Goal: Task Accomplishment & Management: Manage account settings

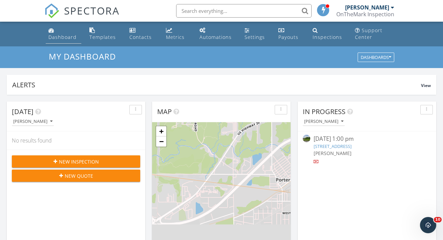
click at [58, 37] on div "Dashboard" at bounding box center [62, 37] width 28 height 6
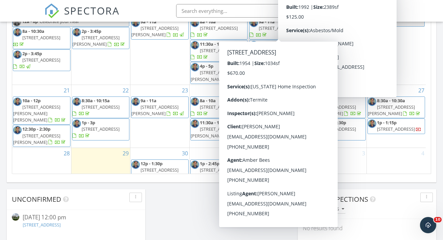
scroll to position [460, 0]
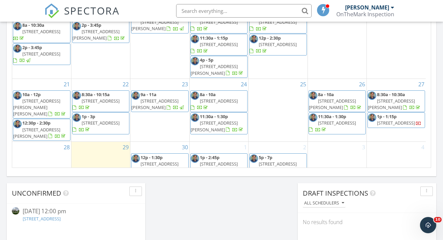
click at [264, 154] on span "5p - 7p" at bounding box center [266, 157] width 14 height 6
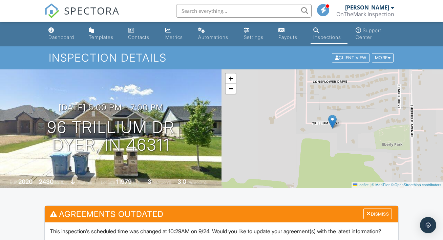
click at [250, 35] on div "Settings" at bounding box center [254, 37] width 20 height 6
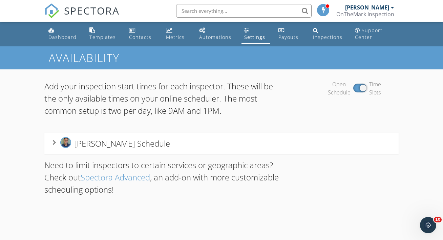
click at [56, 142] on icon at bounding box center [54, 142] width 4 height 5
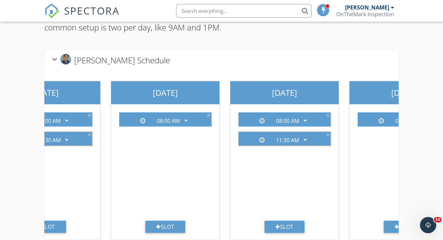
scroll to position [106, 0]
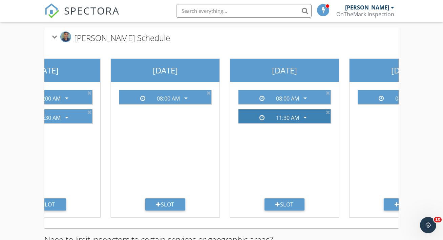
click at [304, 117] on icon "arrow_drop_down" at bounding box center [305, 117] width 8 height 8
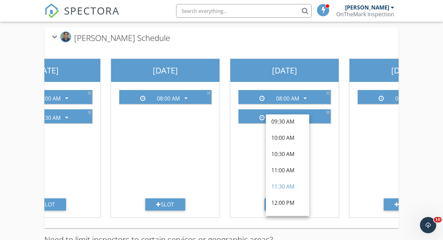
scroll to position [105, 0]
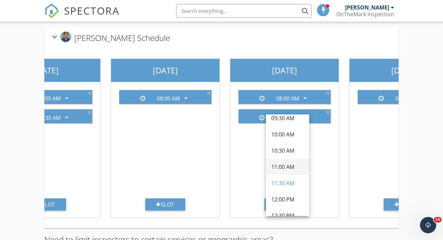
click at [295, 166] on div "11:00 AM" at bounding box center [287, 167] width 32 height 8
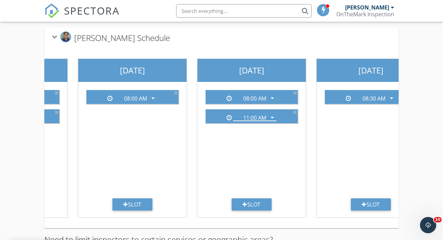
scroll to position [0, 480]
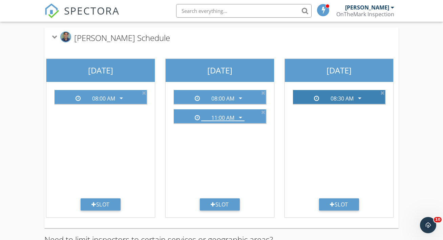
click at [359, 97] on icon "arrow_drop_down" at bounding box center [359, 98] width 8 height 8
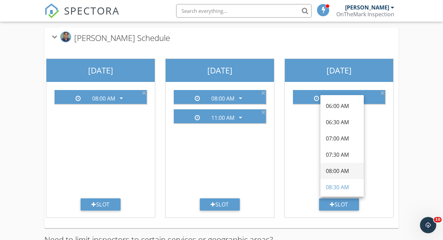
click at [342, 169] on div "08:00 AM" at bounding box center [342, 171] width 32 height 8
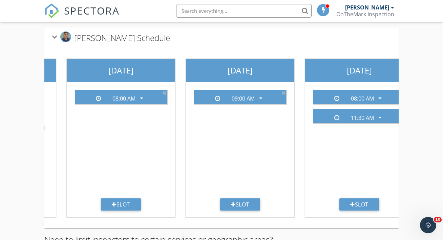
scroll to position [0, 105]
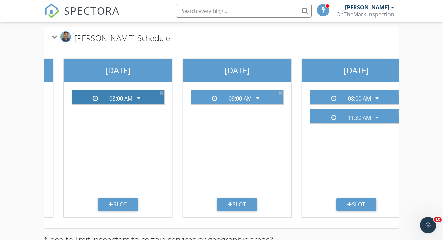
click at [138, 99] on icon "arrow_drop_down" at bounding box center [138, 98] width 8 height 8
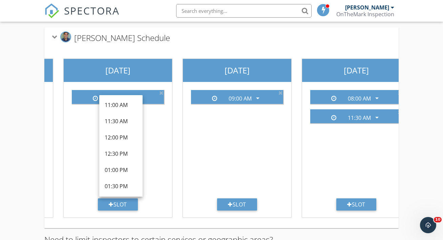
scroll to position [175, 0]
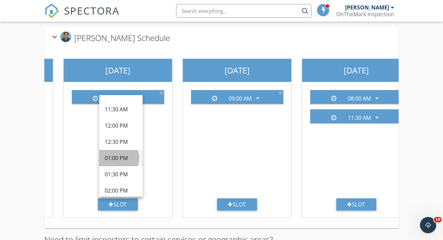
click at [126, 158] on div "01:00 PM" at bounding box center [121, 158] width 32 height 8
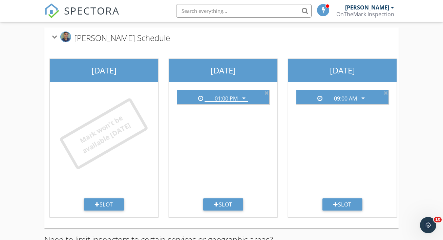
scroll to position [0, 0]
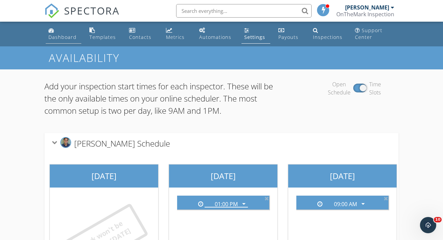
click at [67, 35] on div "Dashboard" at bounding box center [62, 37] width 28 height 6
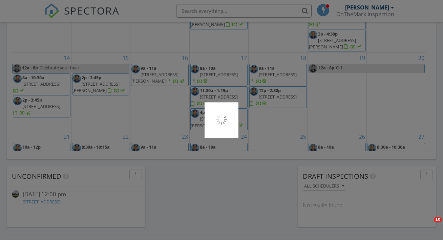
scroll to position [69, 0]
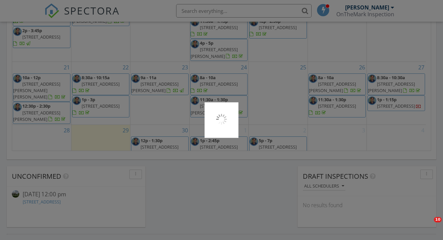
click at [273, 135] on div at bounding box center [221, 120] width 443 height 240
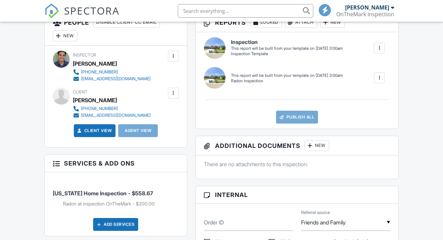
scroll to position [1, 0]
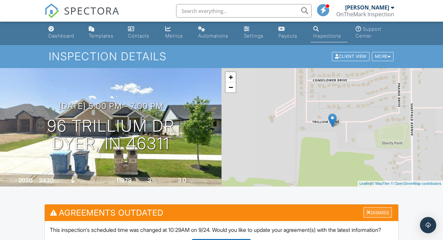
click at [373, 207] on div "Dismiss" at bounding box center [377, 212] width 28 height 10
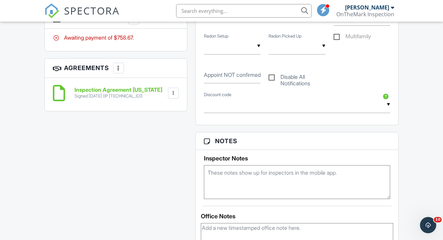
scroll to position [454, 0]
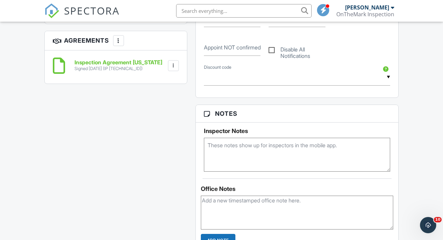
click at [233, 150] on textarea at bounding box center [297, 155] width 186 height 34
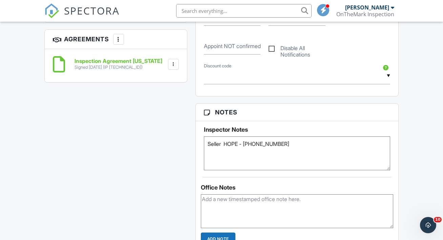
scroll to position [543, 0]
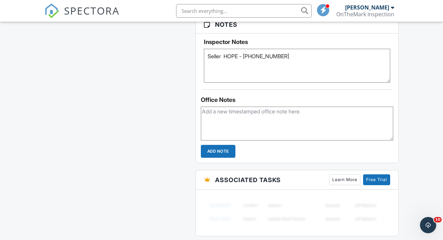
type textarea "Seller HOPE - 708-466-6500"
click at [225, 150] on input "Add Note" at bounding box center [218, 151] width 35 height 13
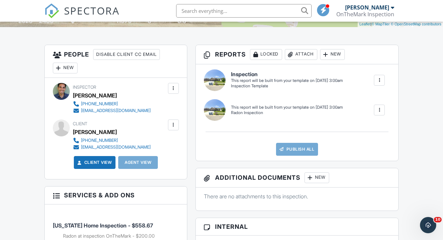
scroll to position [0, 0]
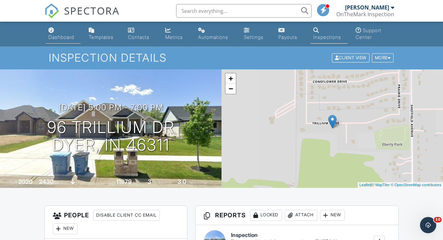
click at [55, 37] on div "Dashboard" at bounding box center [61, 37] width 26 height 6
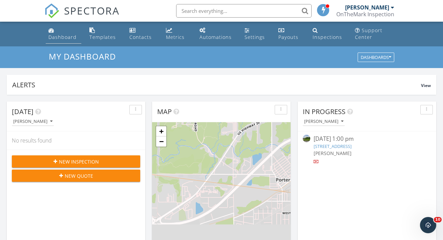
click at [58, 32] on link "Dashboard" at bounding box center [64, 33] width 36 height 19
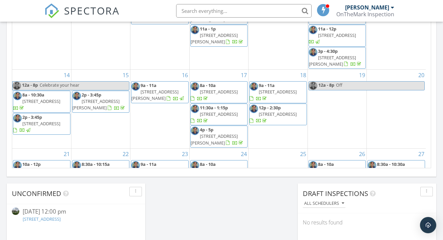
scroll to position [69, 0]
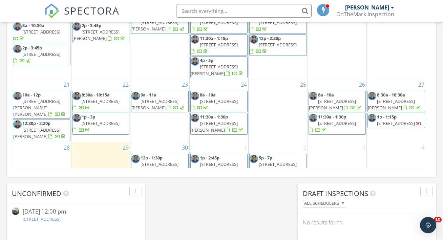
click at [272, 155] on span "5p - 7p" at bounding box center [266, 158] width 14 height 6
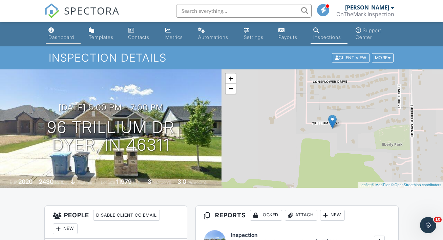
click at [61, 36] on div "Dashboard" at bounding box center [61, 37] width 26 height 6
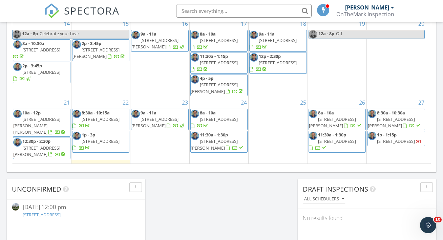
scroll to position [69, 0]
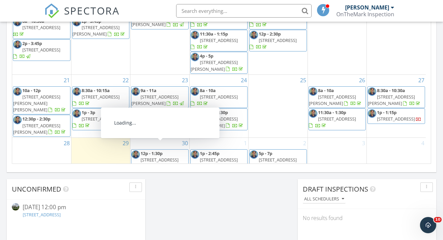
click at [156, 150] on span "12p - 1:30p" at bounding box center [151, 153] width 22 height 6
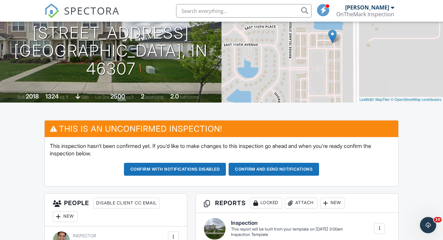
scroll to position [87, 0]
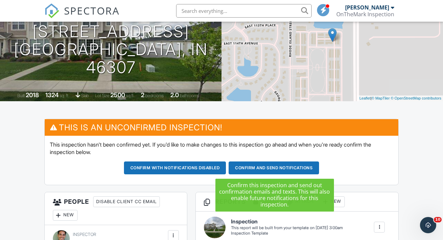
click at [292, 167] on button "Confirm and send notifications" at bounding box center [273, 167] width 90 height 13
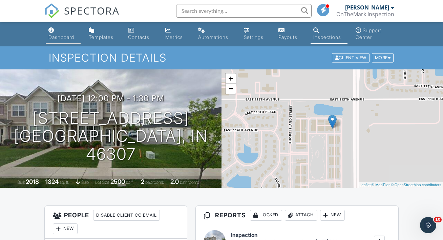
click at [61, 37] on div "Dashboard" at bounding box center [61, 37] width 26 height 6
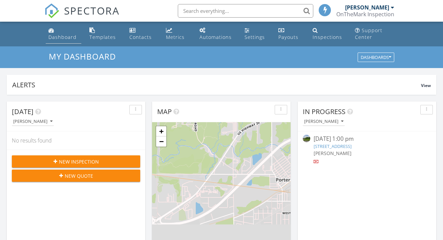
click at [64, 38] on div "Dashboard" at bounding box center [62, 37] width 28 height 6
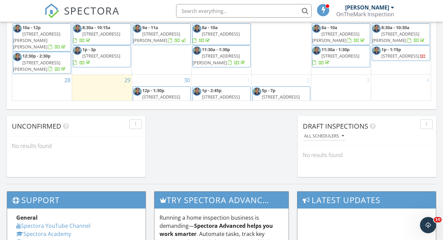
scroll to position [549, 0]
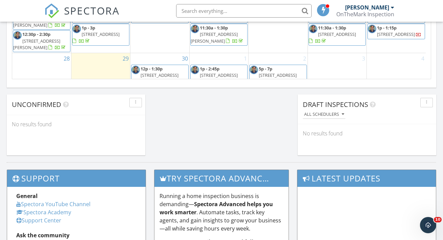
click at [166, 72] on span "1080 E 114th Ave, Crown Point 46307" at bounding box center [159, 75] width 38 height 6
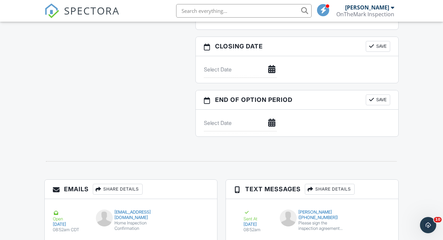
scroll to position [812, 0]
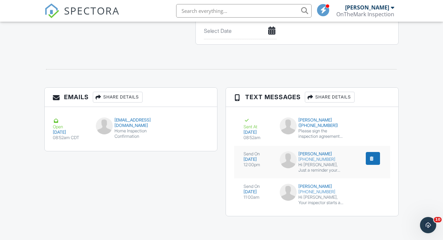
click at [373, 157] on div "submit" at bounding box center [371, 158] width 7 height 7
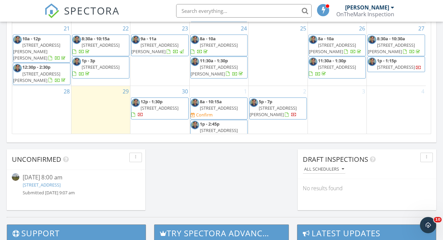
click at [214, 105] on span "320 Tyler st, Hobart 46342" at bounding box center [219, 108] width 38 height 6
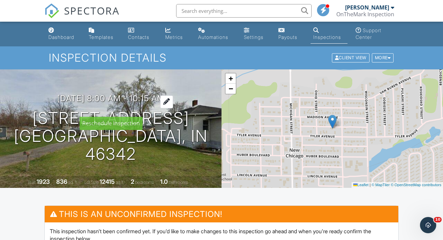
click at [170, 108] on div at bounding box center [166, 101] width 13 height 13
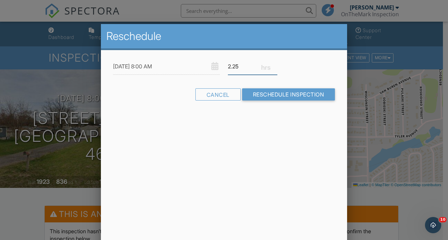
drag, startPoint x: 244, startPoint y: 69, endPoint x: 196, endPoint y: 66, distance: 47.8
click at [196, 66] on div "10/01/2025 8:00 AM 2.25" at bounding box center [224, 66] width 230 height 17
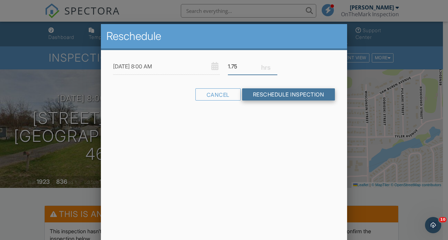
type input "1.75"
click at [268, 94] on input "Reschedule Inspection" at bounding box center [288, 94] width 93 height 12
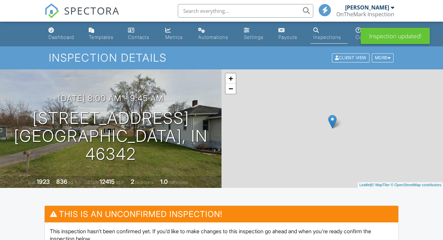
scroll to position [379, 0]
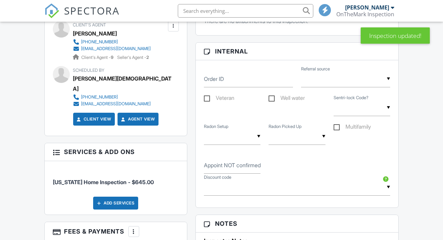
click at [132, 228] on div at bounding box center [133, 231] width 7 height 7
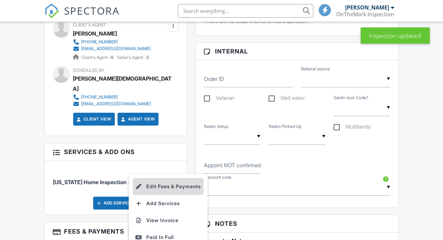
click at [162, 178] on li "Edit Fees & Payments" at bounding box center [168, 186] width 71 height 17
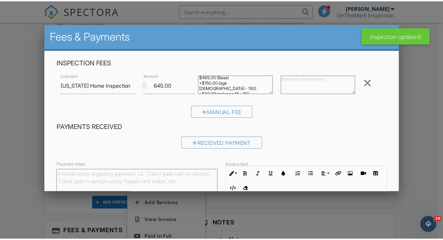
scroll to position [0, 0]
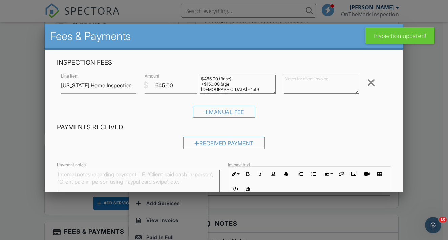
click at [438, 79] on div at bounding box center [224, 116] width 448 height 300
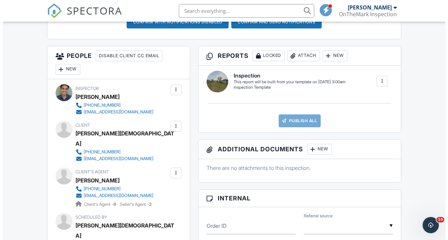
scroll to position [216, 0]
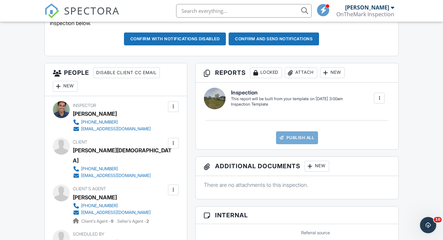
click at [67, 87] on div "New" at bounding box center [65, 86] width 25 height 11
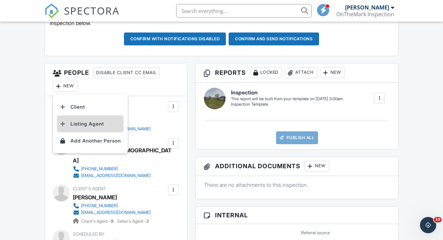
click at [80, 123] on li "Listing Agent" at bounding box center [90, 123] width 67 height 17
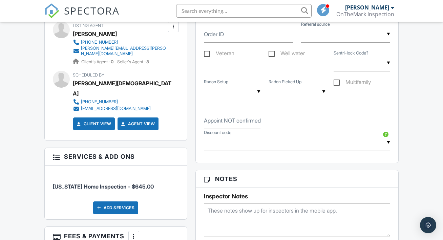
click at [133, 233] on div at bounding box center [133, 236] width 7 height 7
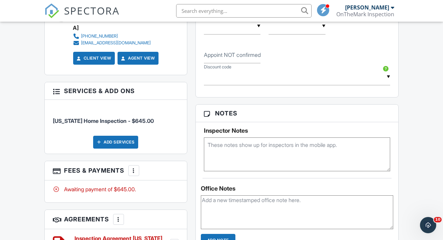
click at [134, 167] on div at bounding box center [133, 170] width 7 height 7
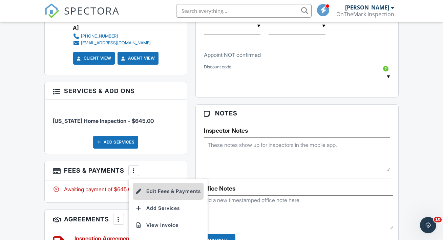
click at [150, 183] on li "Edit Fees & Payments" at bounding box center [168, 191] width 71 height 17
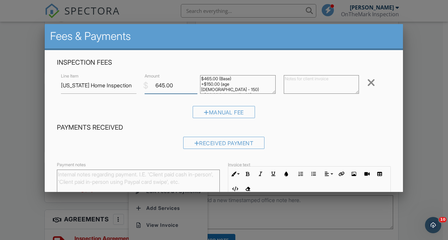
drag, startPoint x: 169, startPoint y: 84, endPoint x: 137, endPoint y: 82, distance: 32.6
click at [138, 82] on div "Line Item Indiana Home Inspection $ Amount 645.00 $465.00 (Base) +$150.00 (age …" at bounding box center [224, 85] width 334 height 27
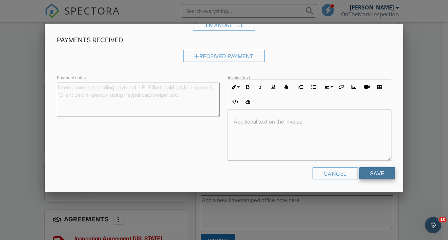
type input "495.00"
click at [368, 171] on input "Save" at bounding box center [377, 173] width 36 height 12
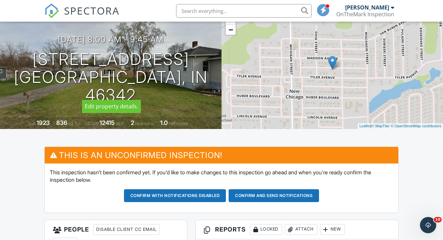
scroll to position [159, 0]
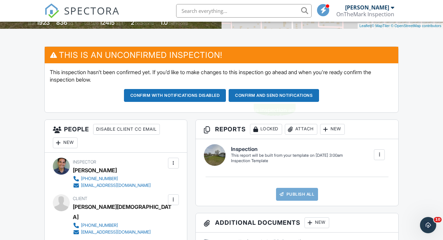
click at [255, 96] on button "Confirm and send notifications" at bounding box center [273, 95] width 90 height 13
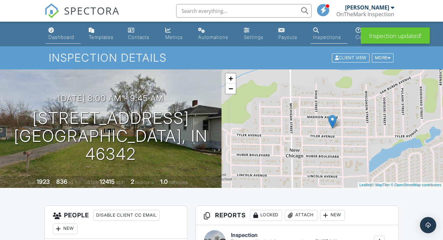
click at [59, 36] on div "Dashboard" at bounding box center [61, 37] width 26 height 6
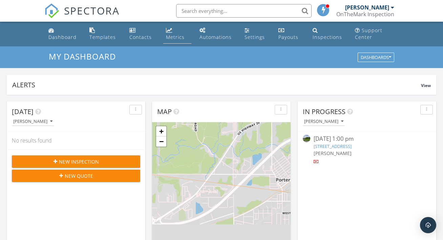
click at [173, 37] on div "Metrics" at bounding box center [175, 37] width 19 height 6
